Goal: Information Seeking & Learning: Learn about a topic

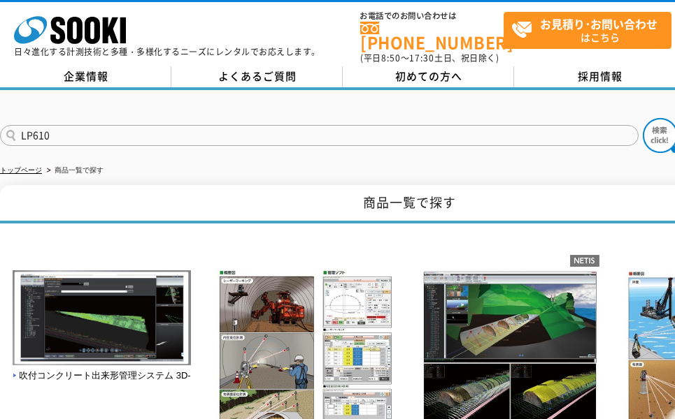
type input "LP610"
click at [642, 118] on button at bounding box center [659, 135] width 35 height 35
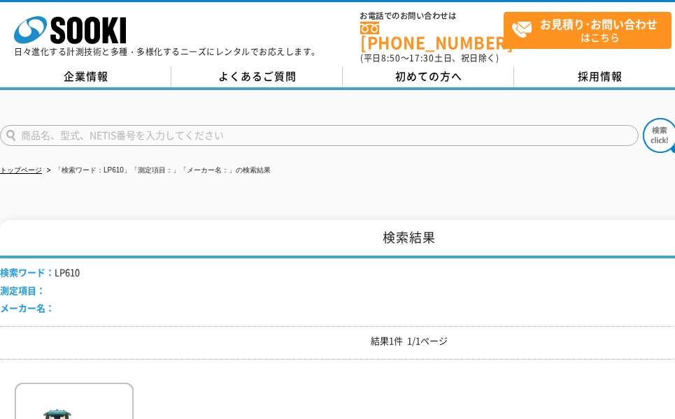
scroll to position [280, 0]
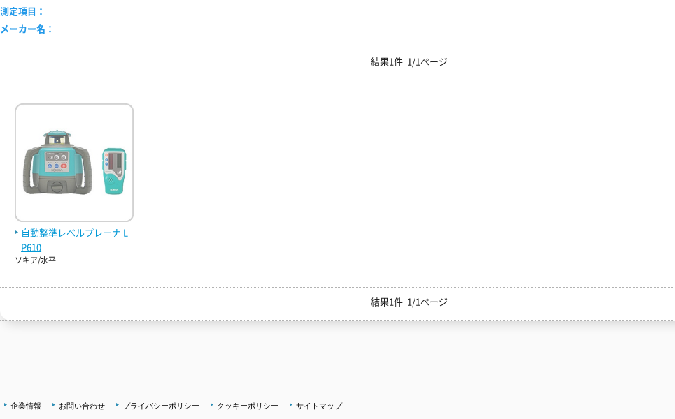
click at [106, 201] on img at bounding box center [74, 164] width 119 height 122
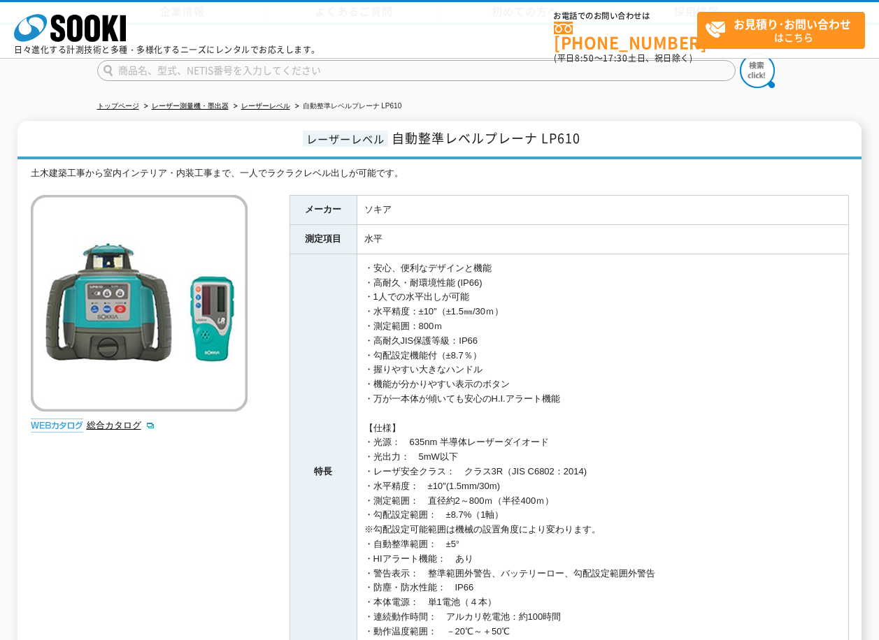
scroll to position [210, 0]
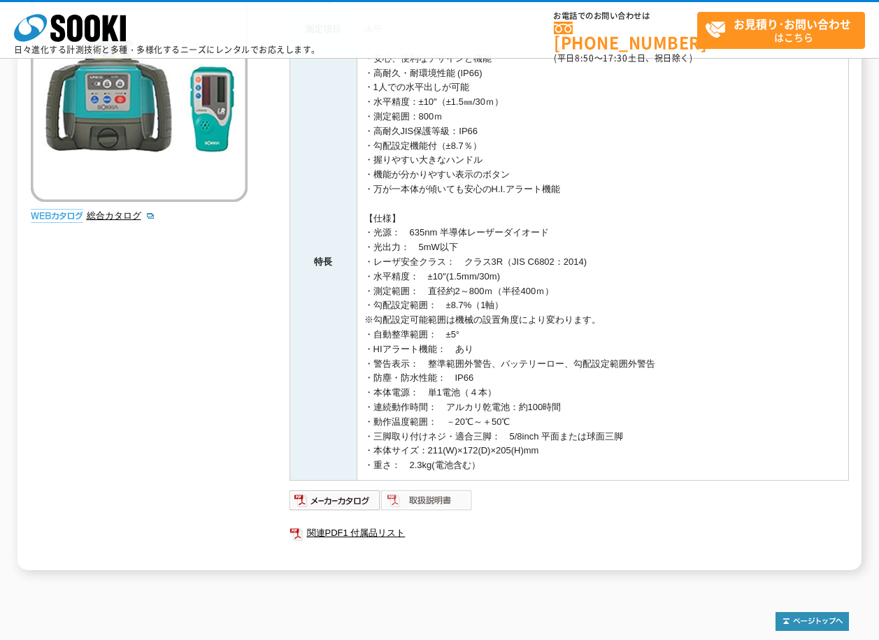
click at [433, 419] on img at bounding box center [427, 500] width 92 height 22
